Goal: Entertainment & Leisure: Consume media (video, audio)

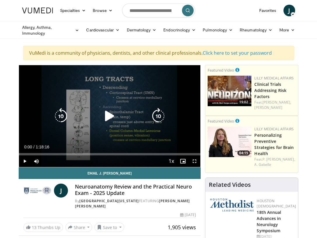
click at [109, 115] on icon "Video Player" at bounding box center [109, 116] width 16 height 16
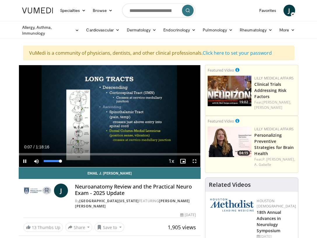
drag, startPoint x: 60, startPoint y: 161, endPoint x: 103, endPoint y: 161, distance: 43.4
click at [103, 161] on div "Current Time 0:07 / Duration 1:18:16 Pause Skip Backward Skip Forward Mute 100%…" at bounding box center [110, 162] width 182 height 12
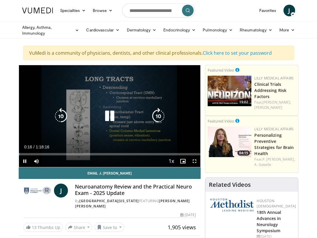
click at [108, 117] on icon "Video Player" at bounding box center [109, 116] width 16 height 16
click at [111, 114] on icon "Video Player" at bounding box center [109, 116] width 16 height 16
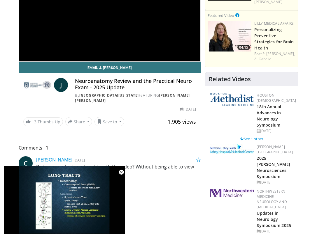
scroll to position [117, 0]
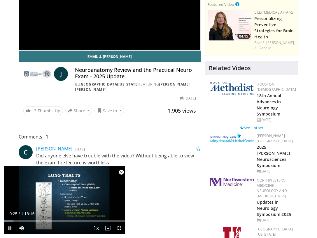
click at [123, 173] on span "Video Player" at bounding box center [121, 173] width 12 height 12
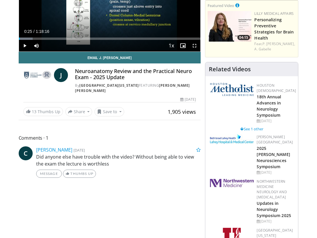
scroll to position [0, 0]
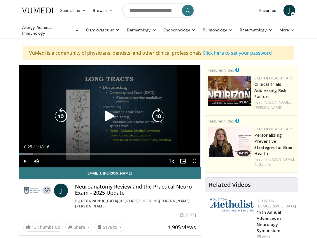
click at [108, 114] on icon "Video Player" at bounding box center [109, 116] width 16 height 16
click at [59, 115] on icon "Video Player" at bounding box center [61, 116] width 16 height 16
click at [59, 114] on icon "Video Player" at bounding box center [61, 116] width 16 height 16
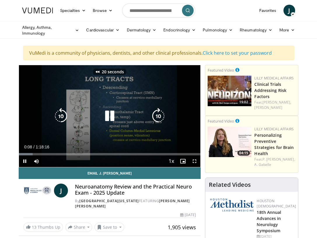
click at [59, 114] on icon "Video Player" at bounding box center [61, 116] width 16 height 16
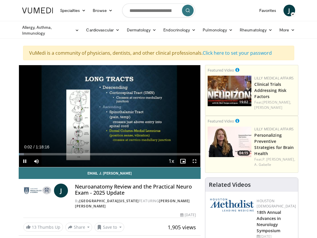
click at [24, 162] on span "Video Player" at bounding box center [25, 162] width 12 height 12
click at [24, 161] on span "Video Player" at bounding box center [25, 162] width 12 height 12
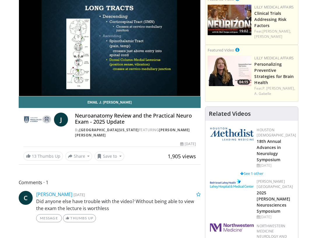
scroll to position [6, 0]
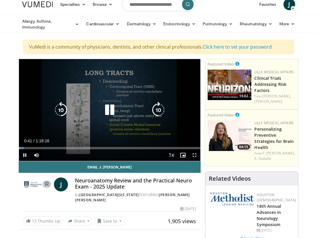
click at [195, 156] on span "Video Player" at bounding box center [194, 155] width 12 height 12
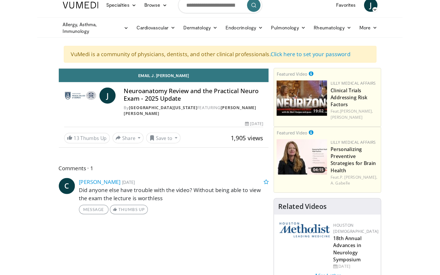
scroll to position [0, 0]
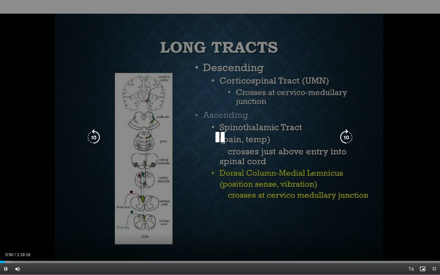
click at [220, 140] on icon "Video Player" at bounding box center [220, 137] width 16 height 16
click at [218, 136] on icon "Video Player" at bounding box center [220, 137] width 16 height 16
click at [87, 73] on div "20 seconds Tap to unmute" at bounding box center [220, 137] width 440 height 275
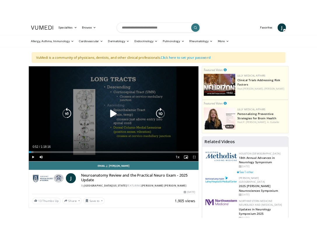
scroll to position [6, 0]
